Goal: Task Accomplishment & Management: Use online tool/utility

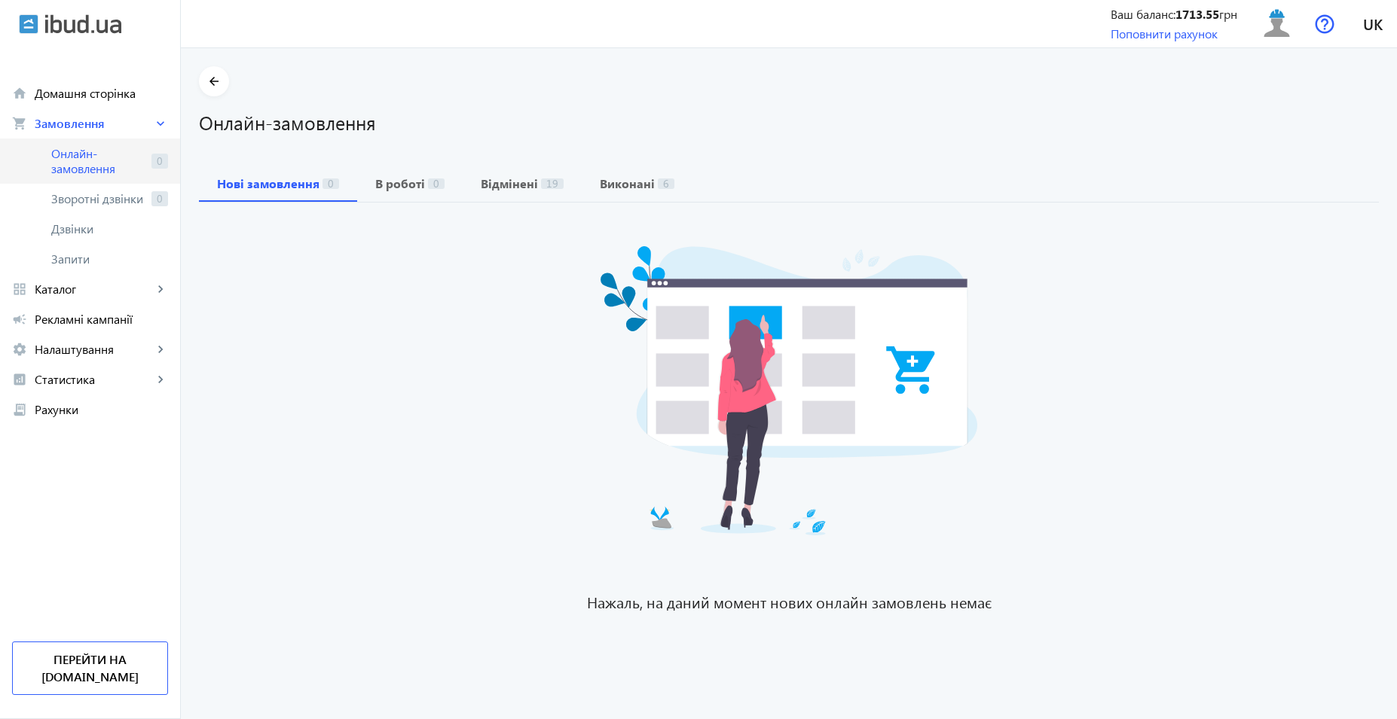
click at [102, 166] on span "Онлайн-замовлення" at bounding box center [98, 161] width 94 height 30
click at [69, 166] on span "Онлайн-замовлення" at bounding box center [98, 161] width 94 height 30
click at [108, 165] on span "Онлайн-замовлення" at bounding box center [98, 161] width 94 height 30
